Goal: Task Accomplishment & Management: Manage account settings

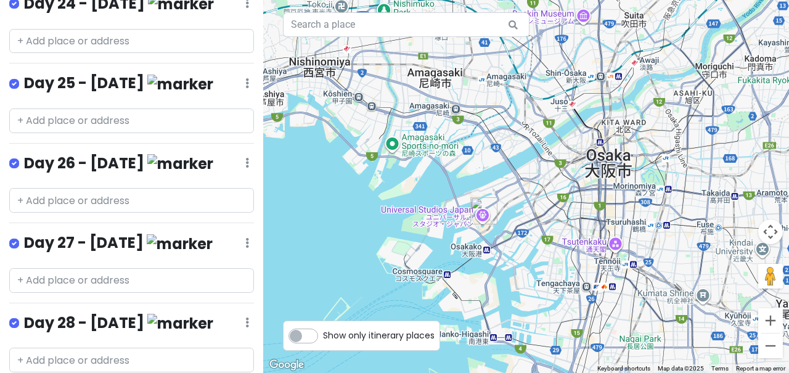
scroll to position [2531, 0]
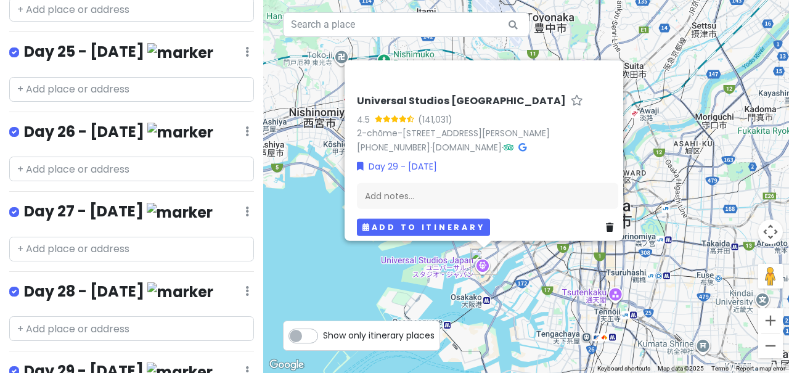
click at [399, 220] on button "Add to itinerary" at bounding box center [423, 227] width 133 height 18
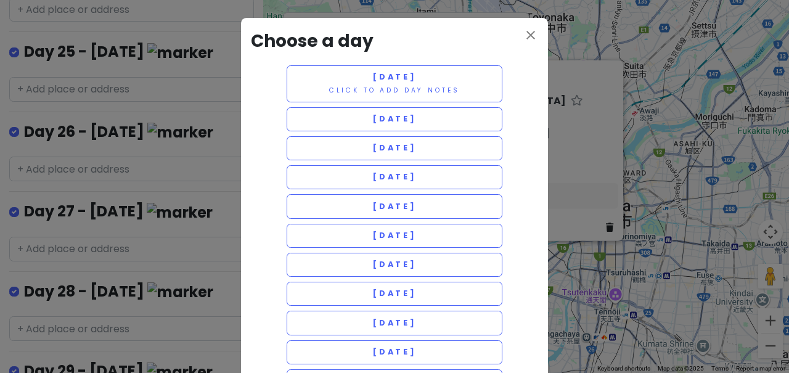
scroll to position [0, 0]
click at [522, 46] on h3 "Choose a day" at bounding box center [394, 42] width 287 height 28
click at [531, 35] on icon "close" at bounding box center [530, 35] width 15 height 15
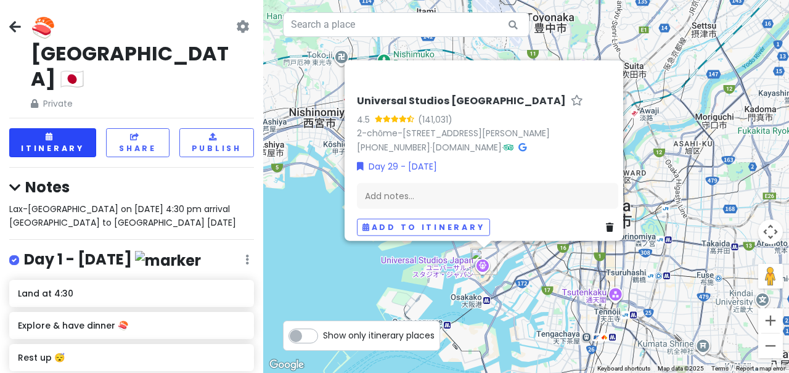
click at [78, 128] on button "Itinerary" at bounding box center [52, 142] width 87 height 29
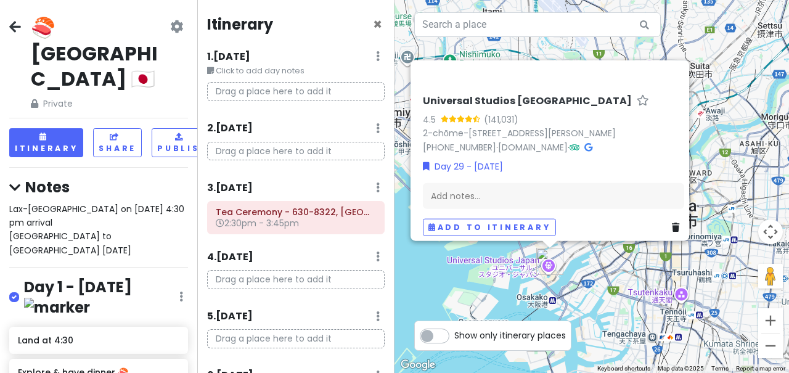
click at [115, 28] on h2 "🍣 [GEOGRAPHIC_DATA] 🇯🇵" at bounding box center [99, 53] width 137 height 77
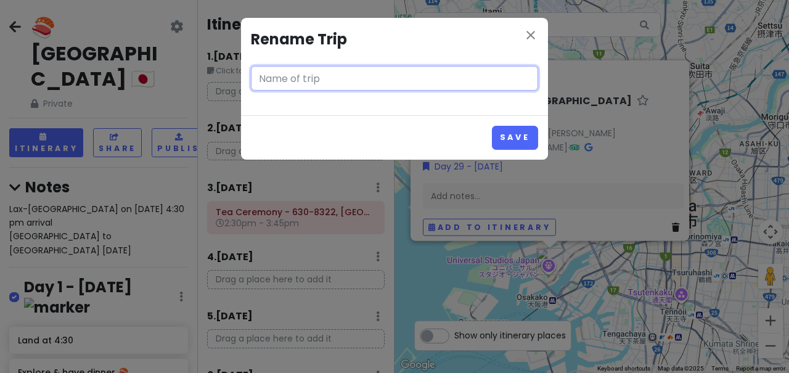
type input "🍣 [GEOGRAPHIC_DATA] 🇯🇵"
click at [535, 32] on icon "close" at bounding box center [530, 35] width 15 height 15
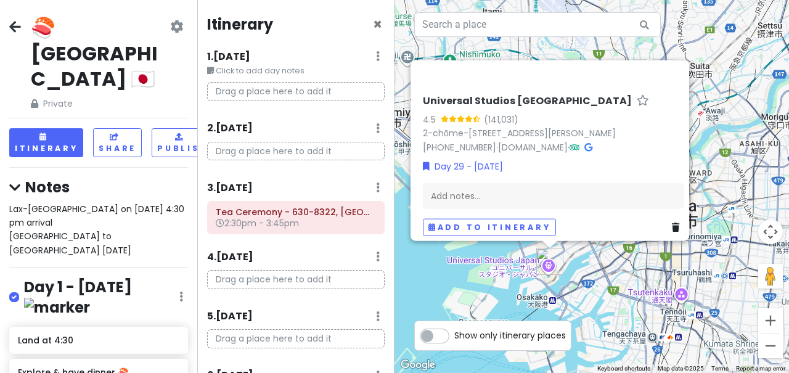
click at [171, 23] on icon at bounding box center [176, 27] width 13 height 10
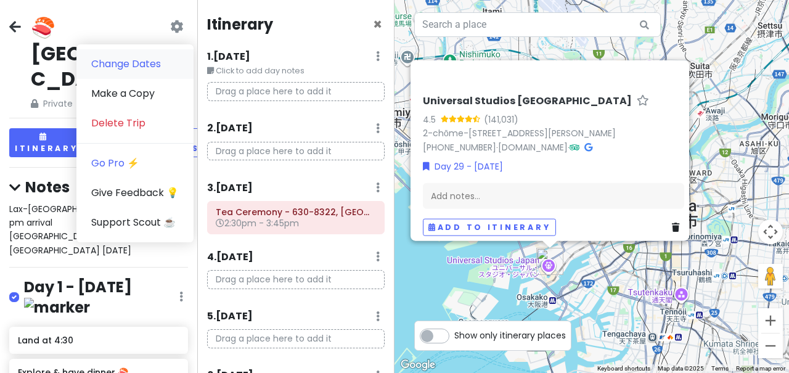
click at [151, 70] on link "Change Dates" at bounding box center [134, 64] width 117 height 30
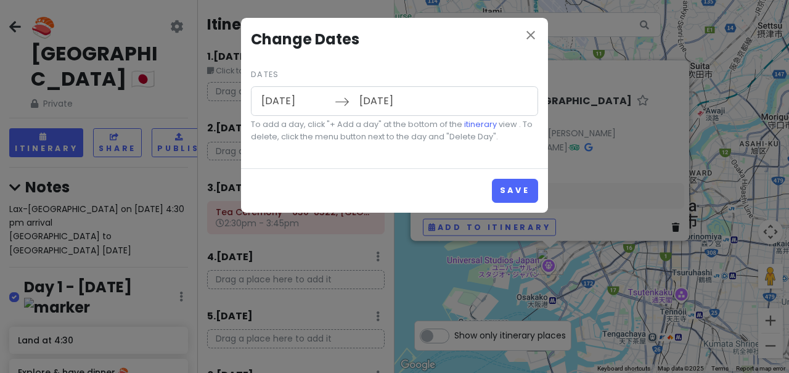
type input "[DATE]"
click at [402, 108] on input "[DATE]" at bounding box center [393, 101] width 80 height 28
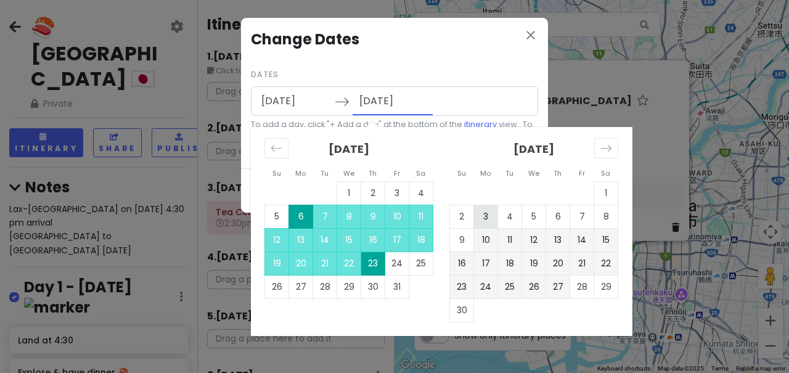
click at [489, 219] on td "3" at bounding box center [486, 216] width 24 height 23
type input "[DATE]"
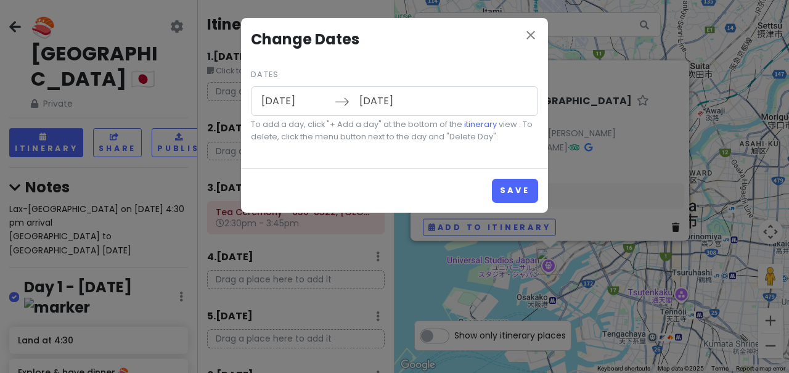
click at [401, 99] on input "[DATE]" at bounding box center [393, 101] width 80 height 28
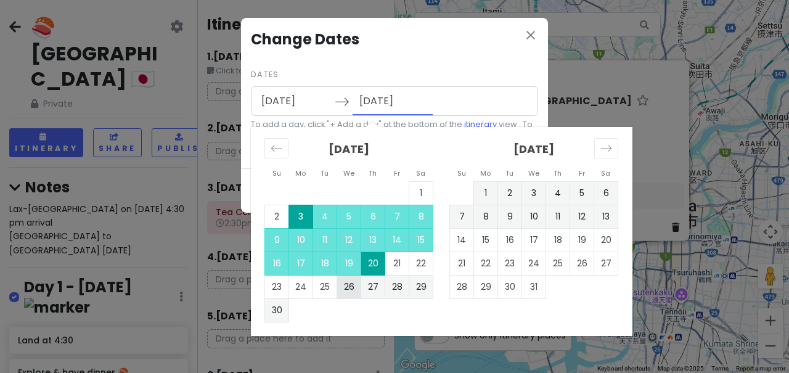
click at [358, 289] on td "26" at bounding box center [349, 286] width 24 height 23
type input "[DATE]"
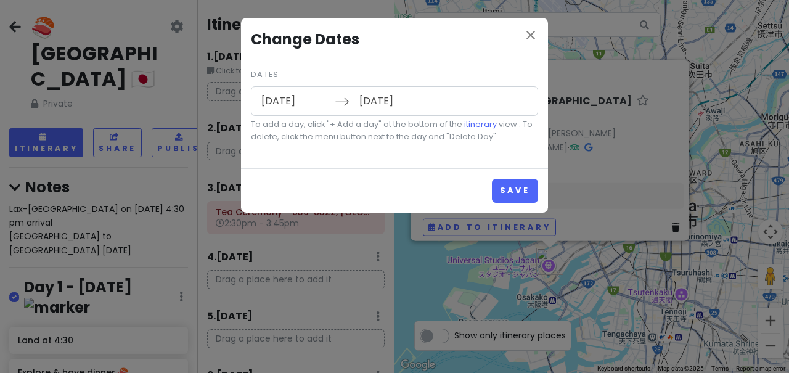
click at [294, 104] on input "[DATE]" at bounding box center [295, 101] width 80 height 28
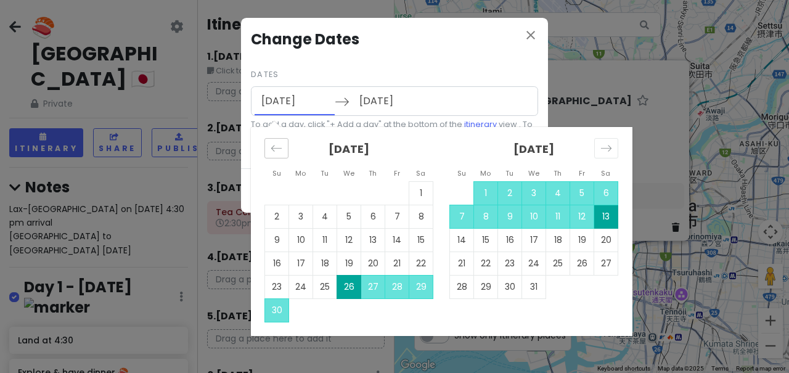
click at [273, 154] on div "Move backward to switch to the previous month." at bounding box center [276, 148] width 24 height 20
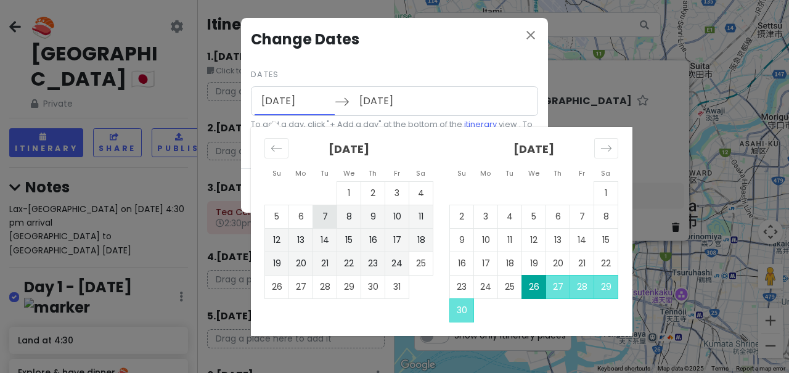
click at [324, 213] on td "7" at bounding box center [325, 216] width 24 height 23
type input "[DATE]"
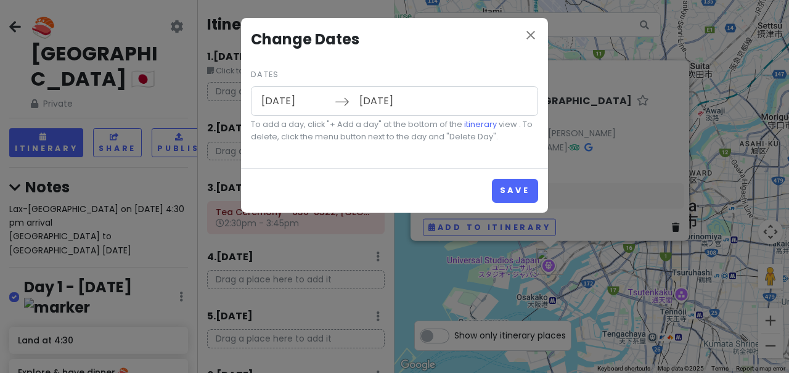
click at [377, 98] on input "[DATE]" at bounding box center [393, 101] width 80 height 28
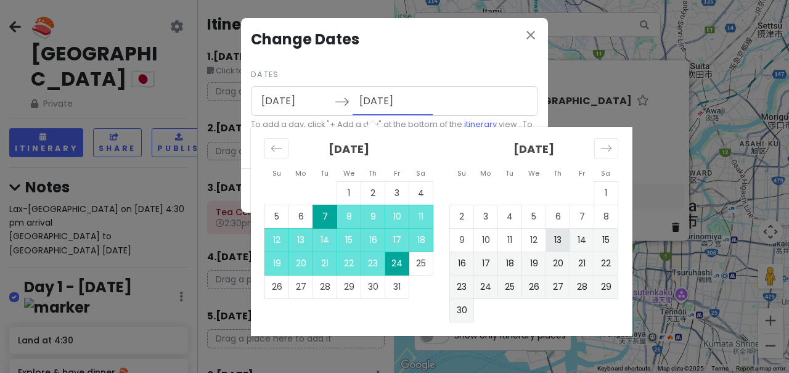
click at [553, 239] on td "13" at bounding box center [558, 239] width 24 height 23
type input "[DATE]"
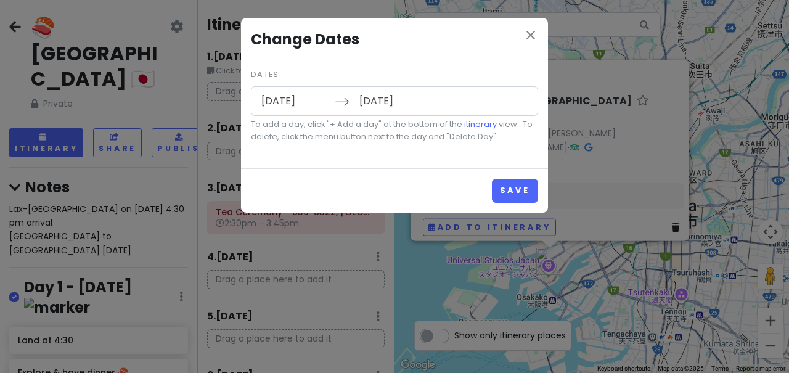
click at [292, 100] on input "[DATE]" at bounding box center [295, 101] width 80 height 28
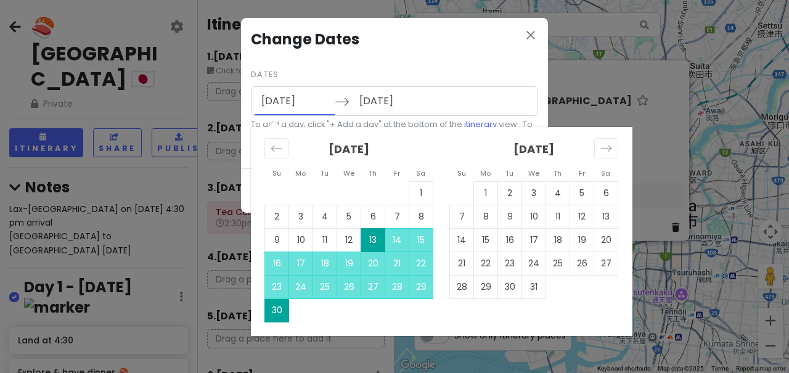
click at [348, 107] on icon at bounding box center [342, 101] width 15 height 15
click at [303, 98] on input "[DATE]" at bounding box center [295, 101] width 80 height 28
click at [381, 27] on div "close Change Dates Dates [DATE] Navigate forward to interact with the calendar …" at bounding box center [394, 93] width 307 height 150
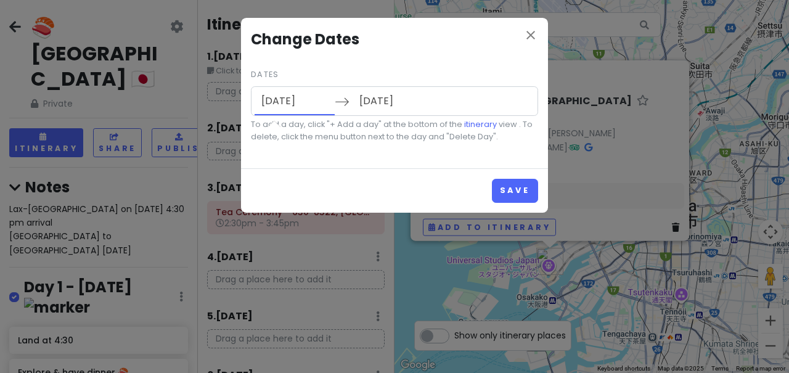
click at [295, 103] on input "[DATE]" at bounding box center [295, 101] width 80 height 28
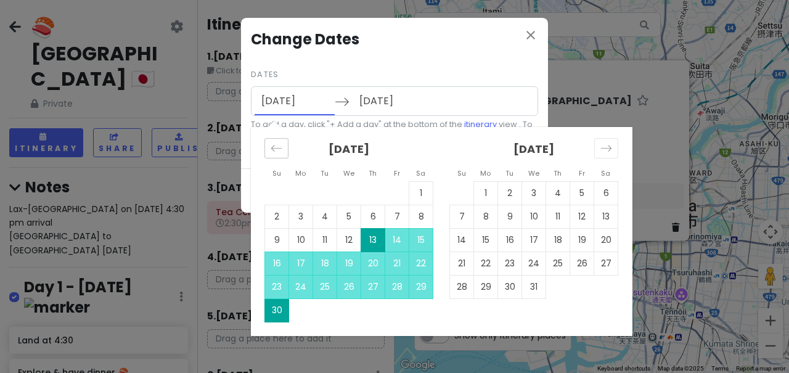
click at [274, 151] on icon "Move backward to switch to the previous month." at bounding box center [277, 148] width 12 height 12
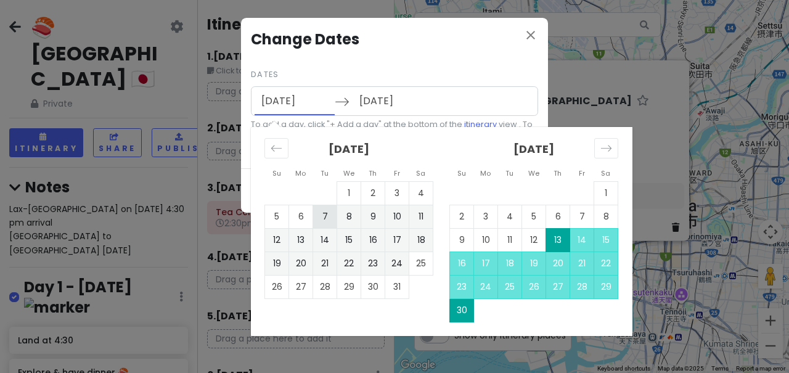
click at [331, 215] on td "7" at bounding box center [325, 216] width 24 height 23
type input "[DATE]"
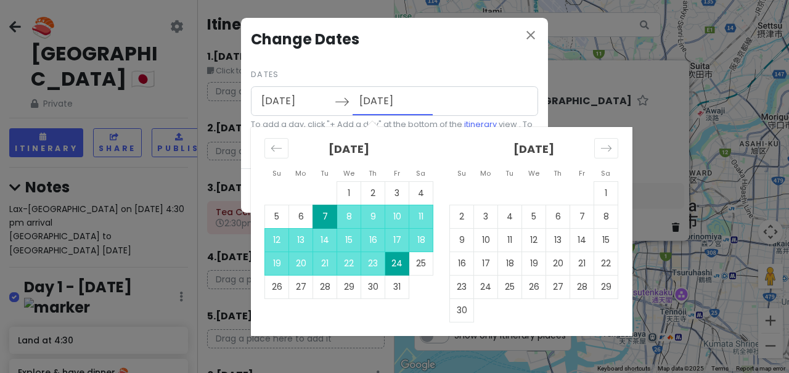
click at [375, 102] on input "[DATE]" at bounding box center [393, 101] width 80 height 28
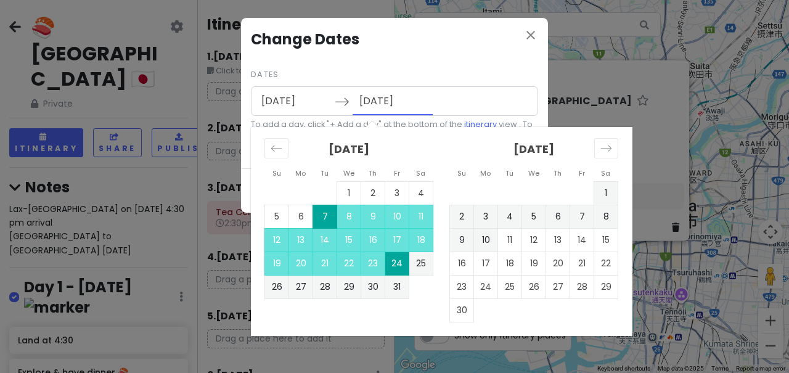
click at [396, 264] on td "24" at bounding box center [397, 263] width 24 height 23
type input "[DATE]"
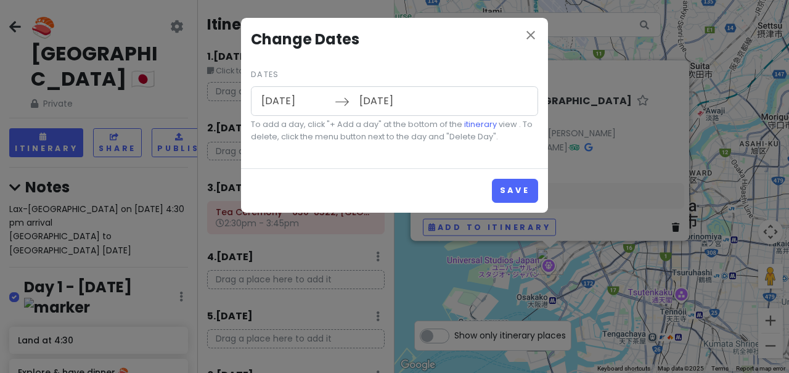
click at [384, 105] on input "[DATE]" at bounding box center [393, 101] width 80 height 28
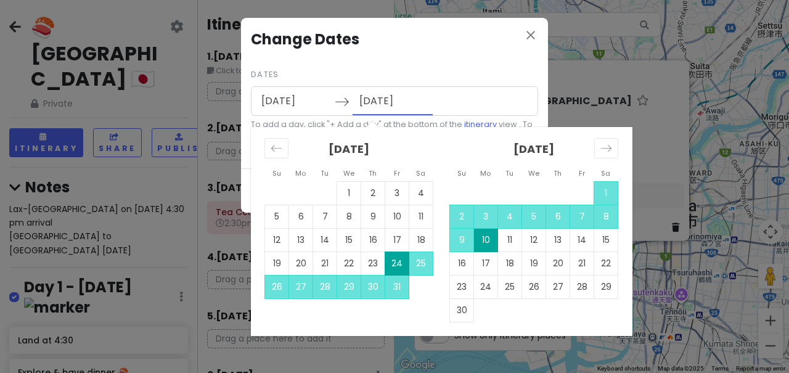
click at [298, 100] on input "[DATE]" at bounding box center [295, 101] width 80 height 28
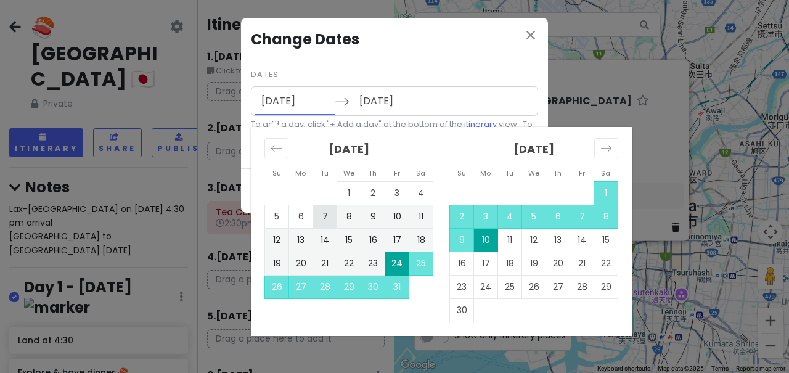
click at [329, 214] on td "7" at bounding box center [325, 216] width 24 height 23
type input "[DATE]"
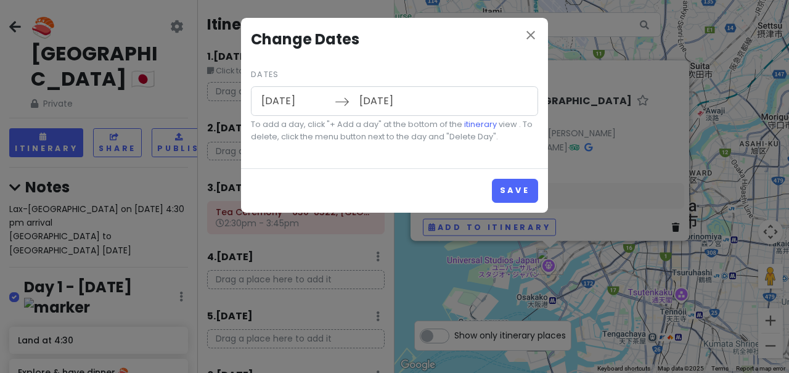
click at [379, 99] on input "[DATE]" at bounding box center [393, 101] width 80 height 28
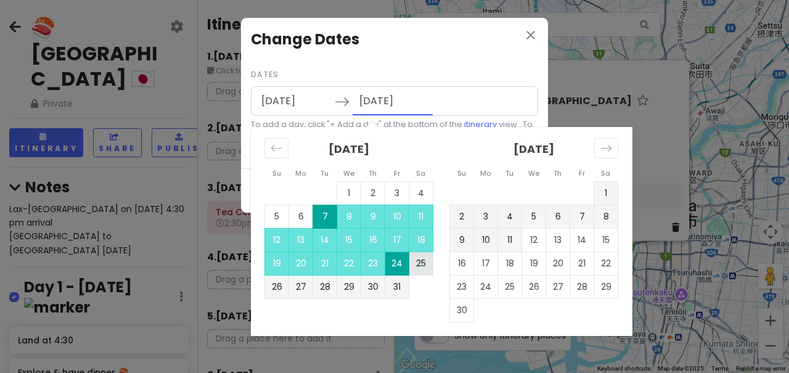
click at [419, 260] on td "25" at bounding box center [421, 263] width 24 height 23
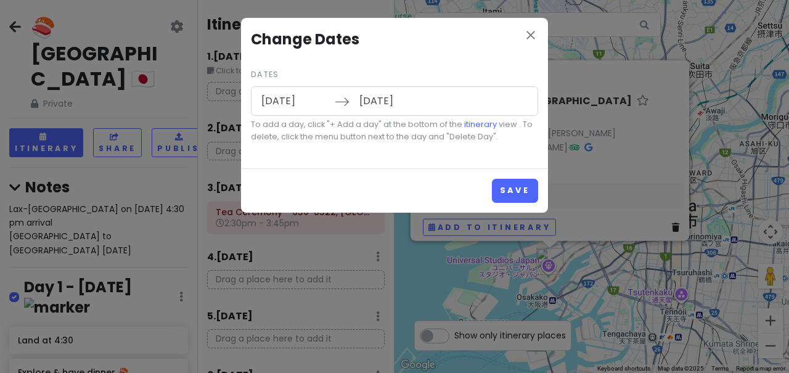
type input "[DATE]"
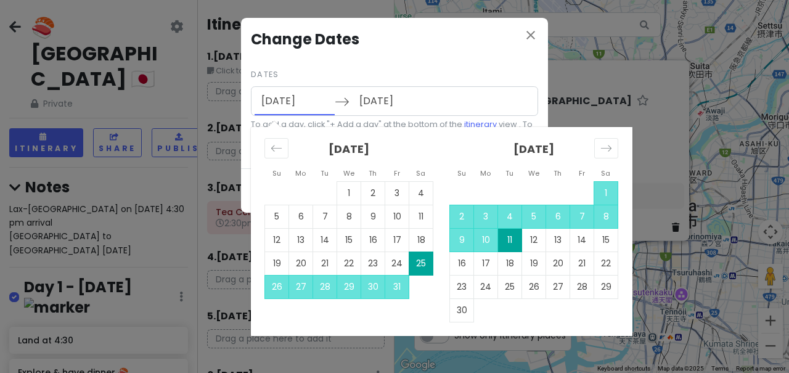
click at [306, 103] on input "[DATE]" at bounding box center [295, 101] width 80 height 28
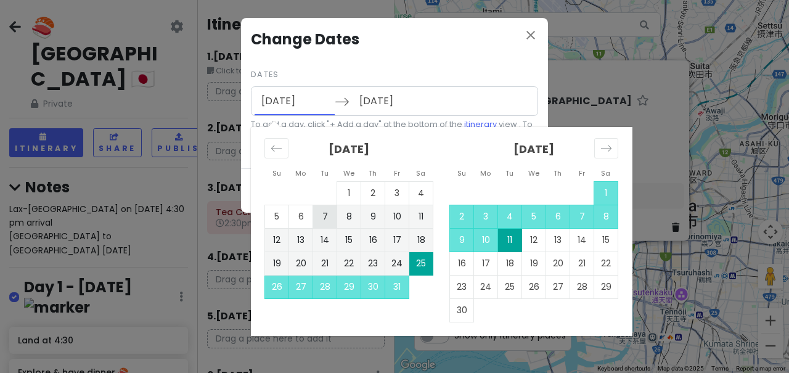
click at [325, 210] on td "7" at bounding box center [325, 216] width 24 height 23
type input "[DATE]"
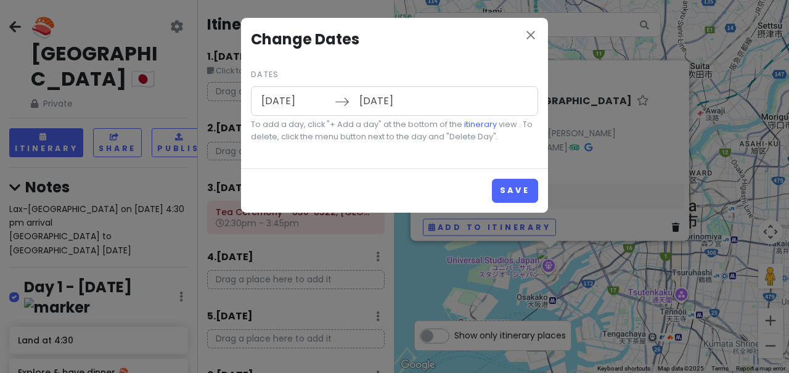
click at [365, 96] on input "[DATE]" at bounding box center [393, 101] width 80 height 28
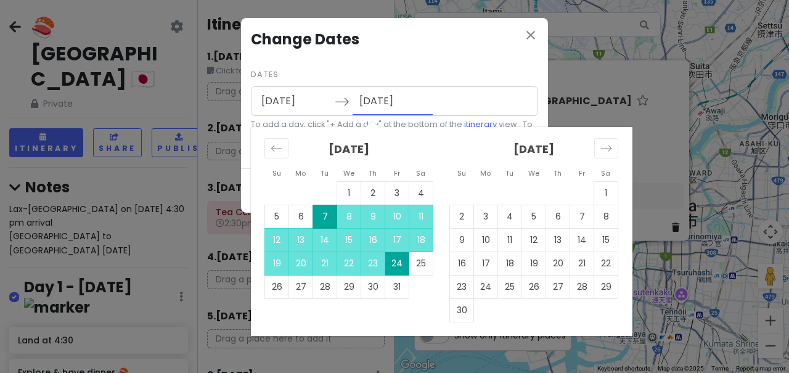
click at [661, 158] on div "close Change Dates Dates [DATE] Navigate forward to interact with the calendar …" at bounding box center [394, 186] width 789 height 373
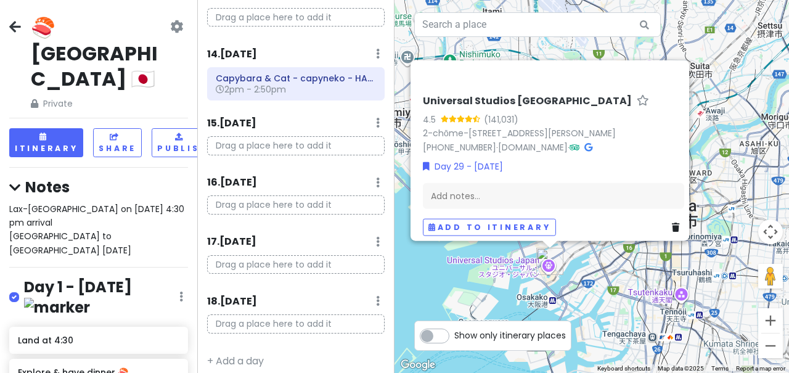
scroll to position [805, 0]
click at [246, 355] on link "+ Add a day" at bounding box center [235, 362] width 57 height 14
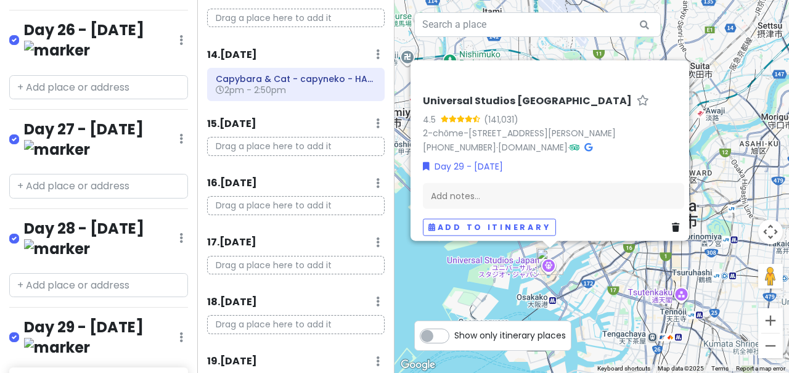
scroll to position [3162, 0]
click at [440, 297] on div "Universal Studios [GEOGRAPHIC_DATA] 4.5 (141,031) 2-chōme-1-33 [GEOGRAPHIC_DATA…" at bounding box center [592, 186] width 395 height 373
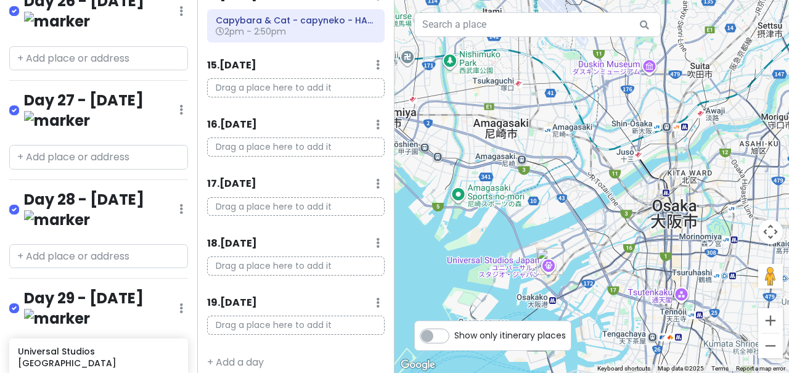
scroll to position [3191, 0]
type input "japan ramen"
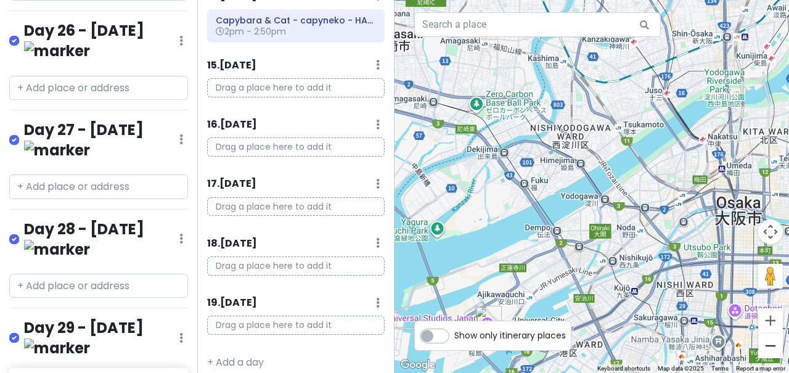
click at [765, 355] on button "Zoom out" at bounding box center [770, 346] width 25 height 25
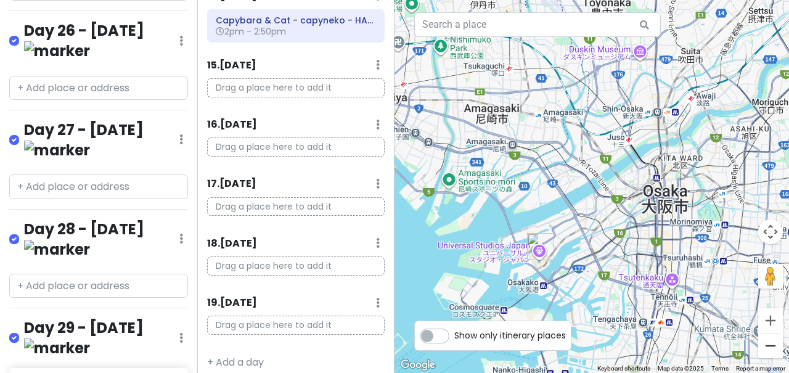
click at [765, 355] on button "Zoom out" at bounding box center [770, 346] width 25 height 25
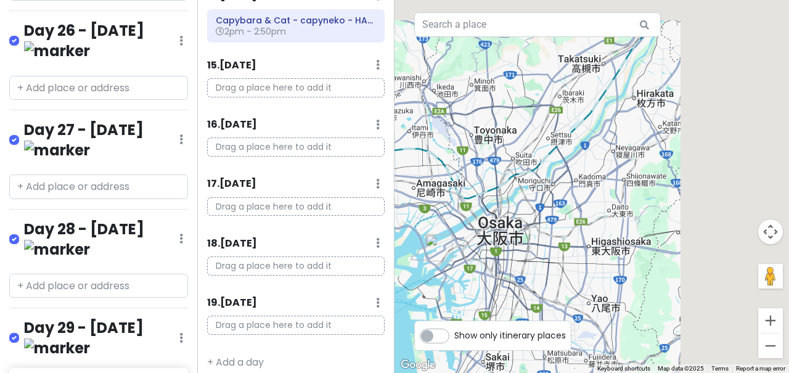
drag, startPoint x: 692, startPoint y: 232, endPoint x: 562, endPoint y: 268, distance: 135.5
click at [562, 269] on div at bounding box center [592, 186] width 395 height 373
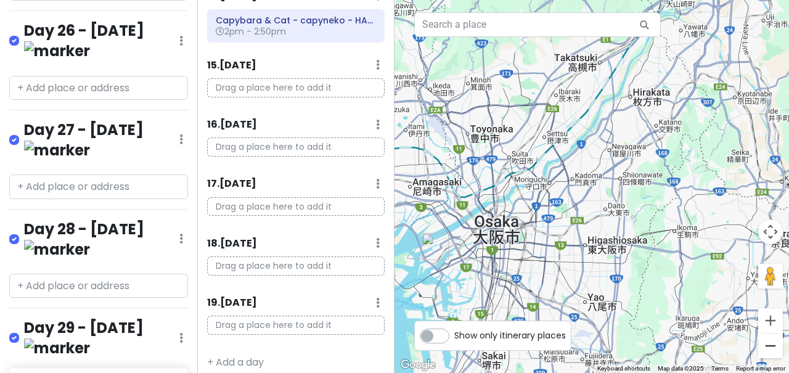
click at [771, 339] on button "Zoom out" at bounding box center [770, 346] width 25 height 25
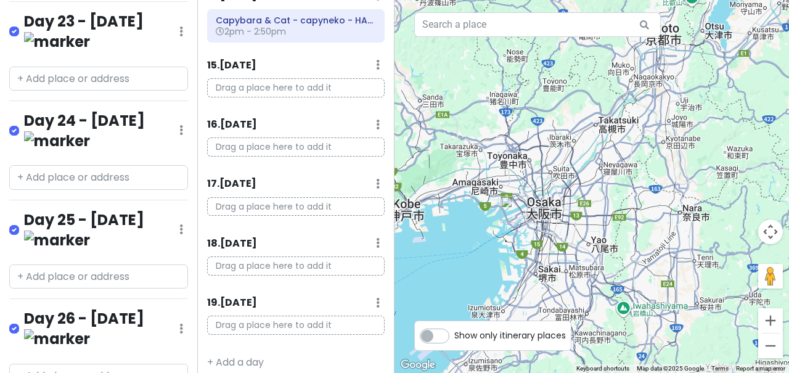
scroll to position [2845, 0]
